Goal: Task Accomplishment & Management: Manage account settings

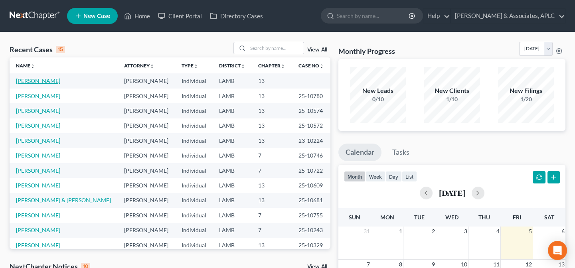
click at [32, 84] on link "[PERSON_NAME]" at bounding box center [38, 80] width 44 height 7
select select "14"
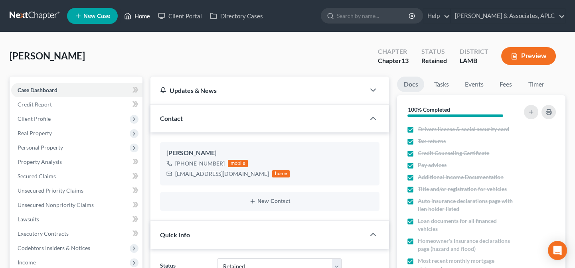
click at [145, 17] on link "Home" at bounding box center [137, 16] width 34 height 14
